Goal: Information Seeking & Learning: Learn about a topic

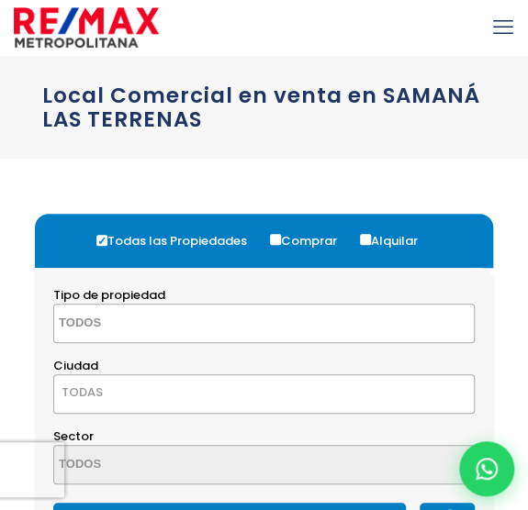
click at [508, 30] on icon "mobile menu" at bounding box center [503, 27] width 20 height 28
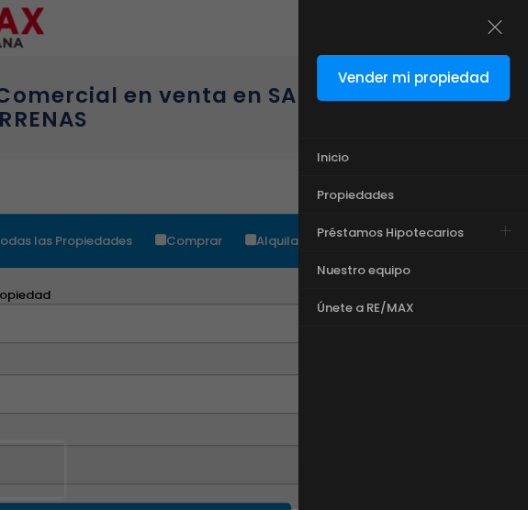
click at [237, 188] on div at bounding box center [264, 306] width 528 height 612
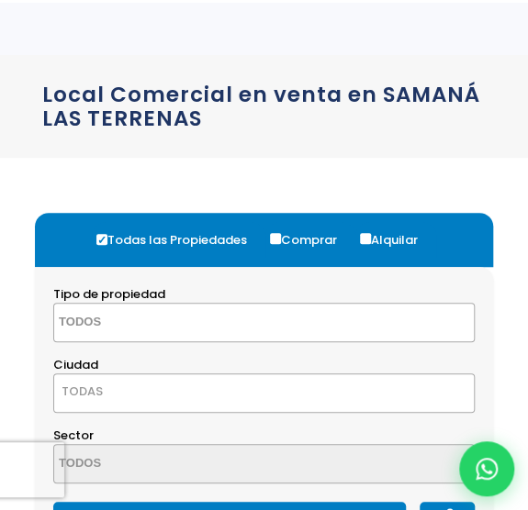
scroll to position [122, 0]
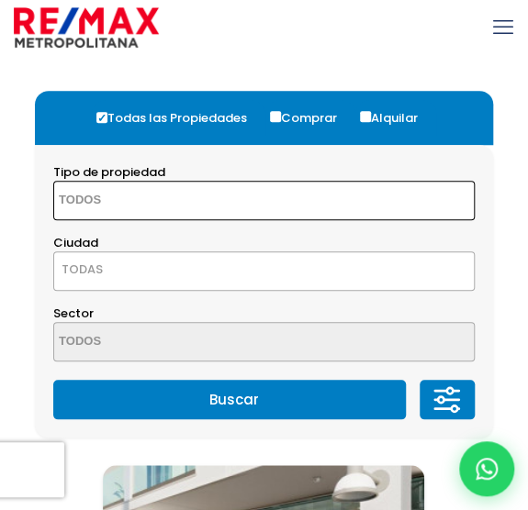
click at [194, 206] on textarea "Search" at bounding box center [132, 201] width 156 height 39
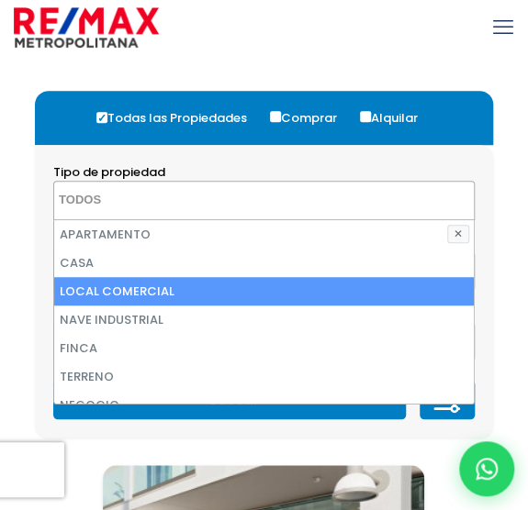
click at [153, 298] on li "LOCAL COMERCIAL" at bounding box center [263, 291] width 419 height 28
select select "comercial+site"
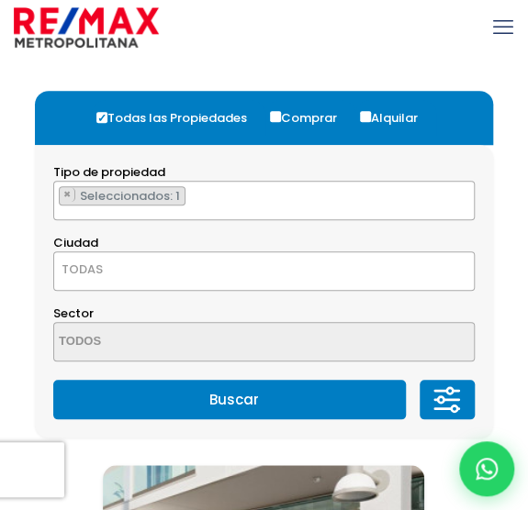
click at [293, 175] on div "Tipo de propiedad APARTAMENTO CASA LOCAL COMERCIAL NAVE INDUSTRIAL FINCA TERREN…" at bounding box center [263, 191] width 421 height 57
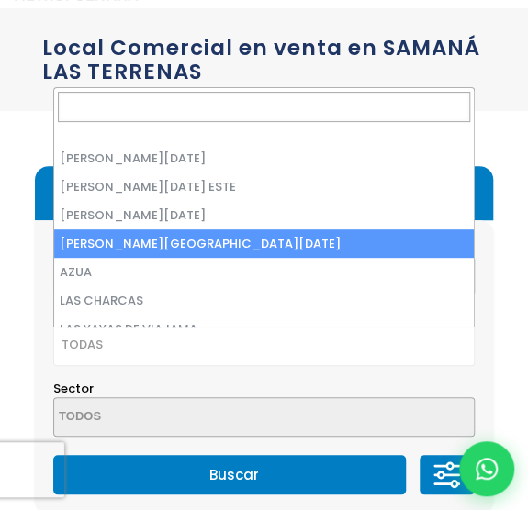
select select "150"
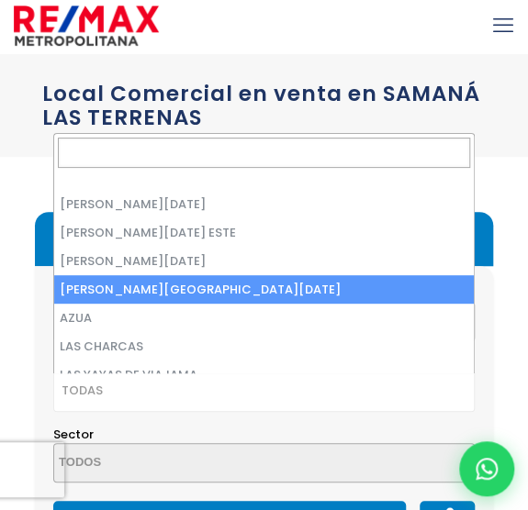
scroll to position [0, 0]
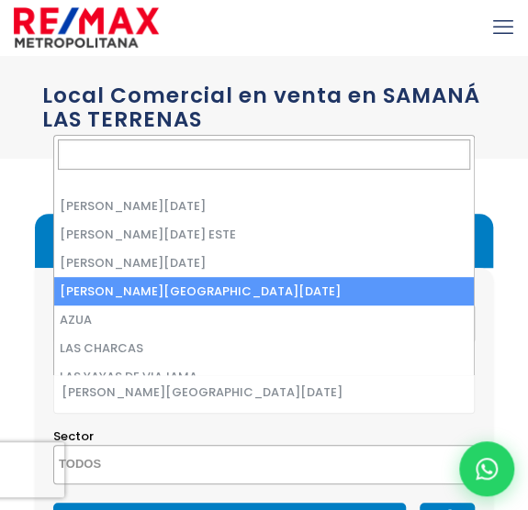
click at [215, 384] on span "[PERSON_NAME][GEOGRAPHIC_DATA][DATE]" at bounding box center [241, 393] width 375 height 26
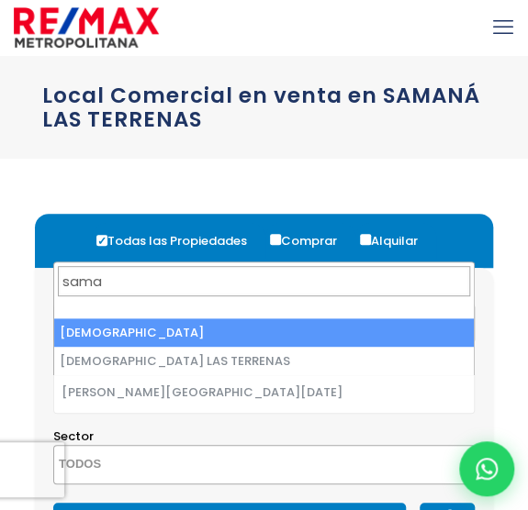
type input "sama"
select select "93"
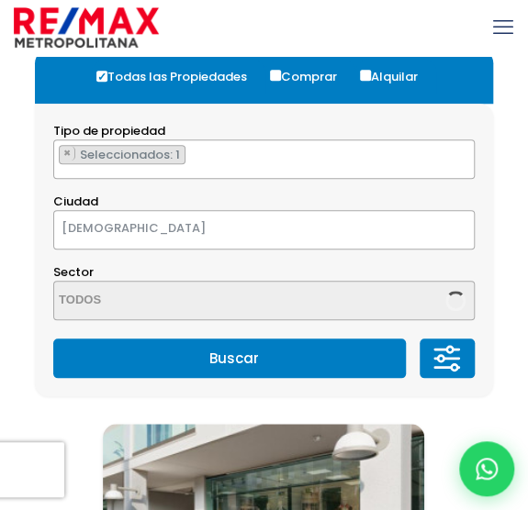
scroll to position [200, 0]
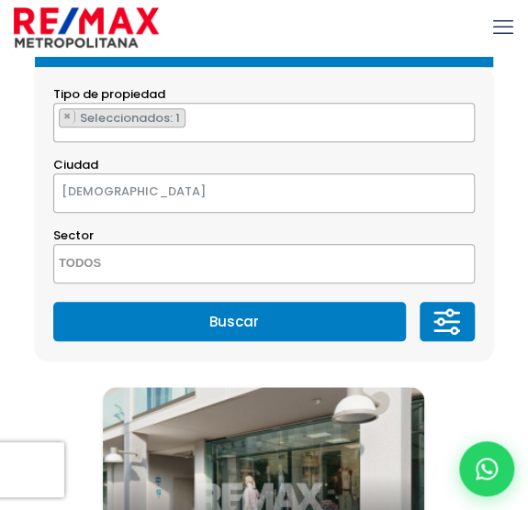
click at [193, 334] on button "Buscar" at bounding box center [229, 321] width 352 height 39
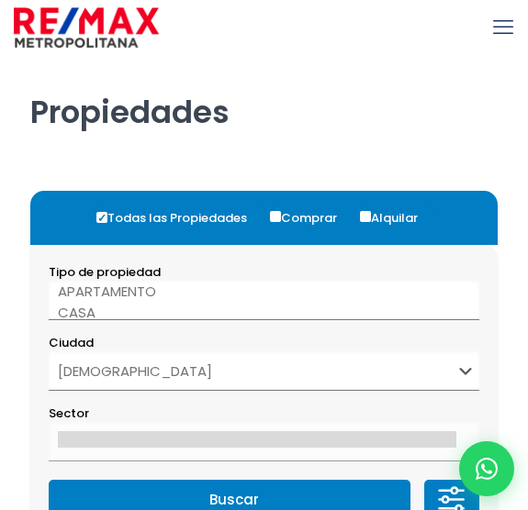
select select "93"
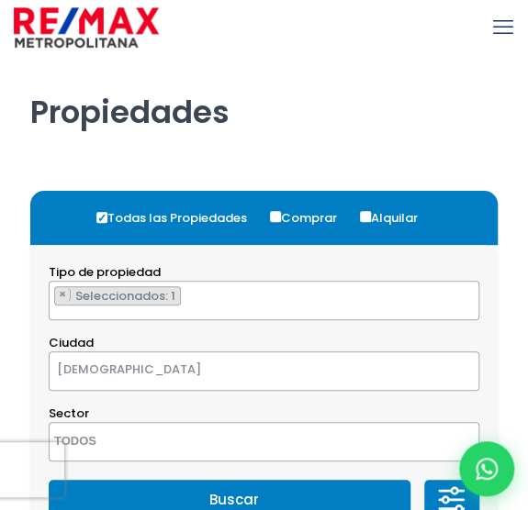
click at [361, 209] on label "Alquilar" at bounding box center [395, 218] width 81 height 36
click at [361, 211] on input "Alquilar" at bounding box center [365, 216] width 11 height 11
radio input "true"
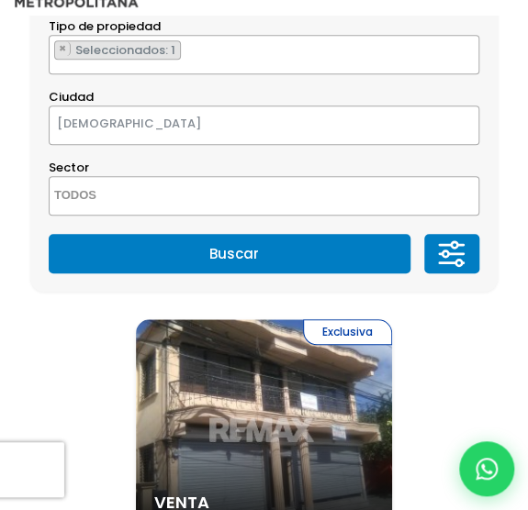
scroll to position [247, 0]
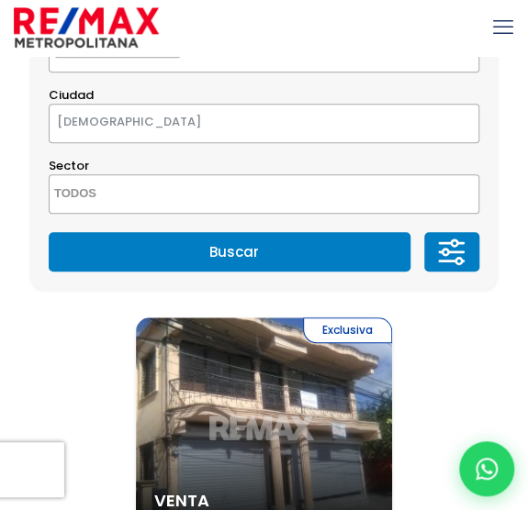
click at [274, 245] on button "Buscar" at bounding box center [230, 251] width 362 height 39
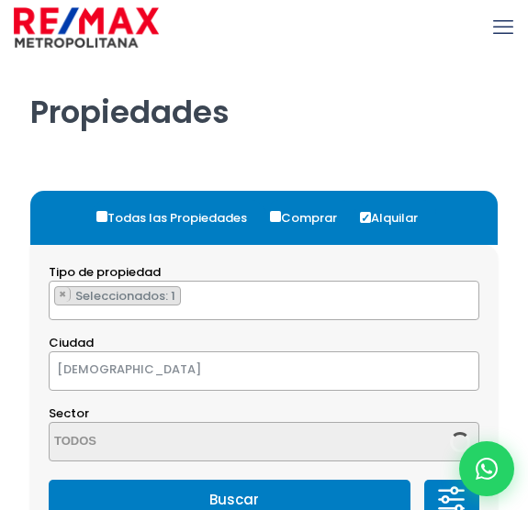
select select "93"
